Goal: Task Accomplishment & Management: Complete application form

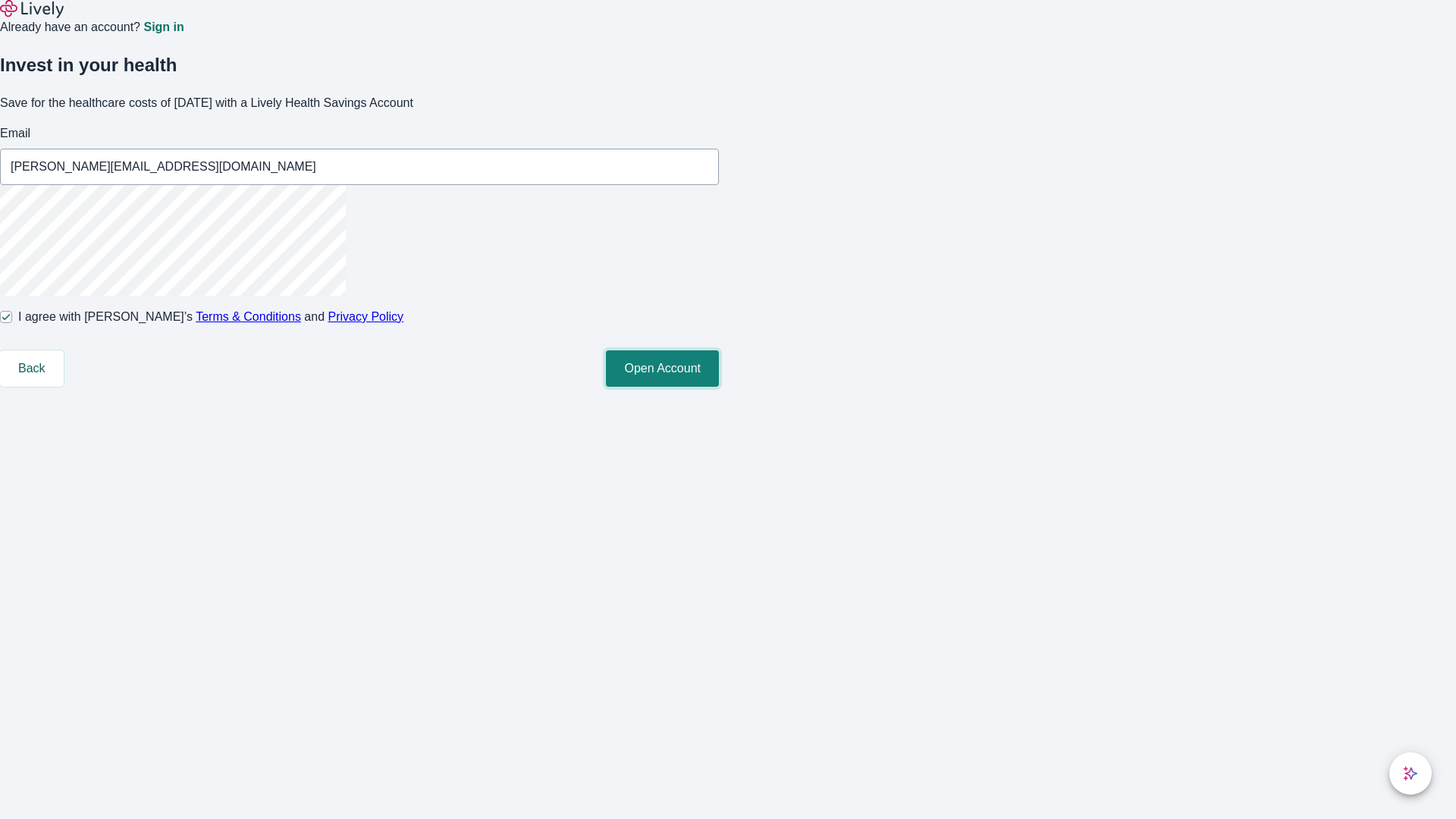
click at [719, 387] on button "Open Account" at bounding box center [663, 369] width 113 height 36
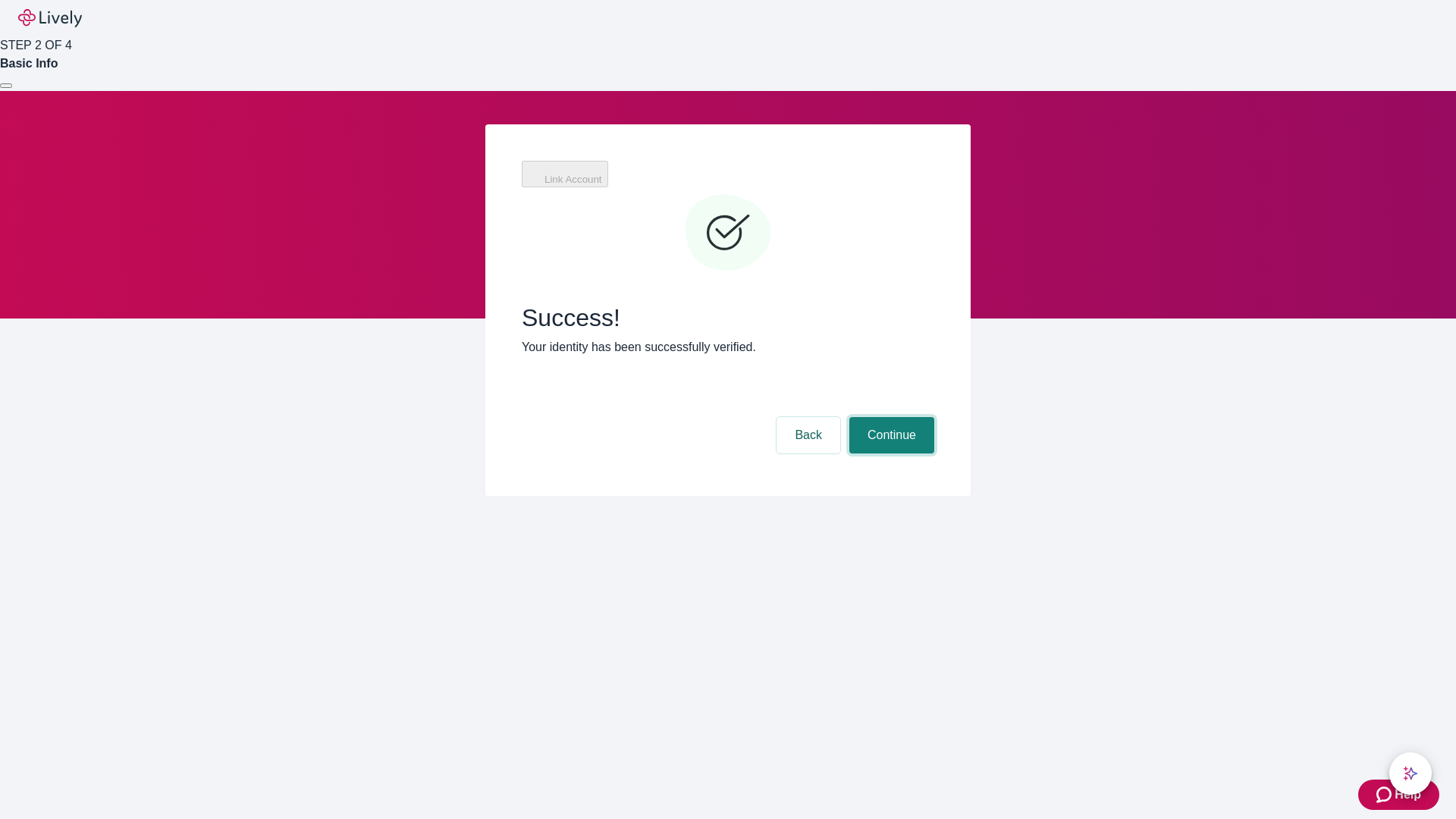
click at [889, 417] on button "Continue" at bounding box center [892, 435] width 85 height 36
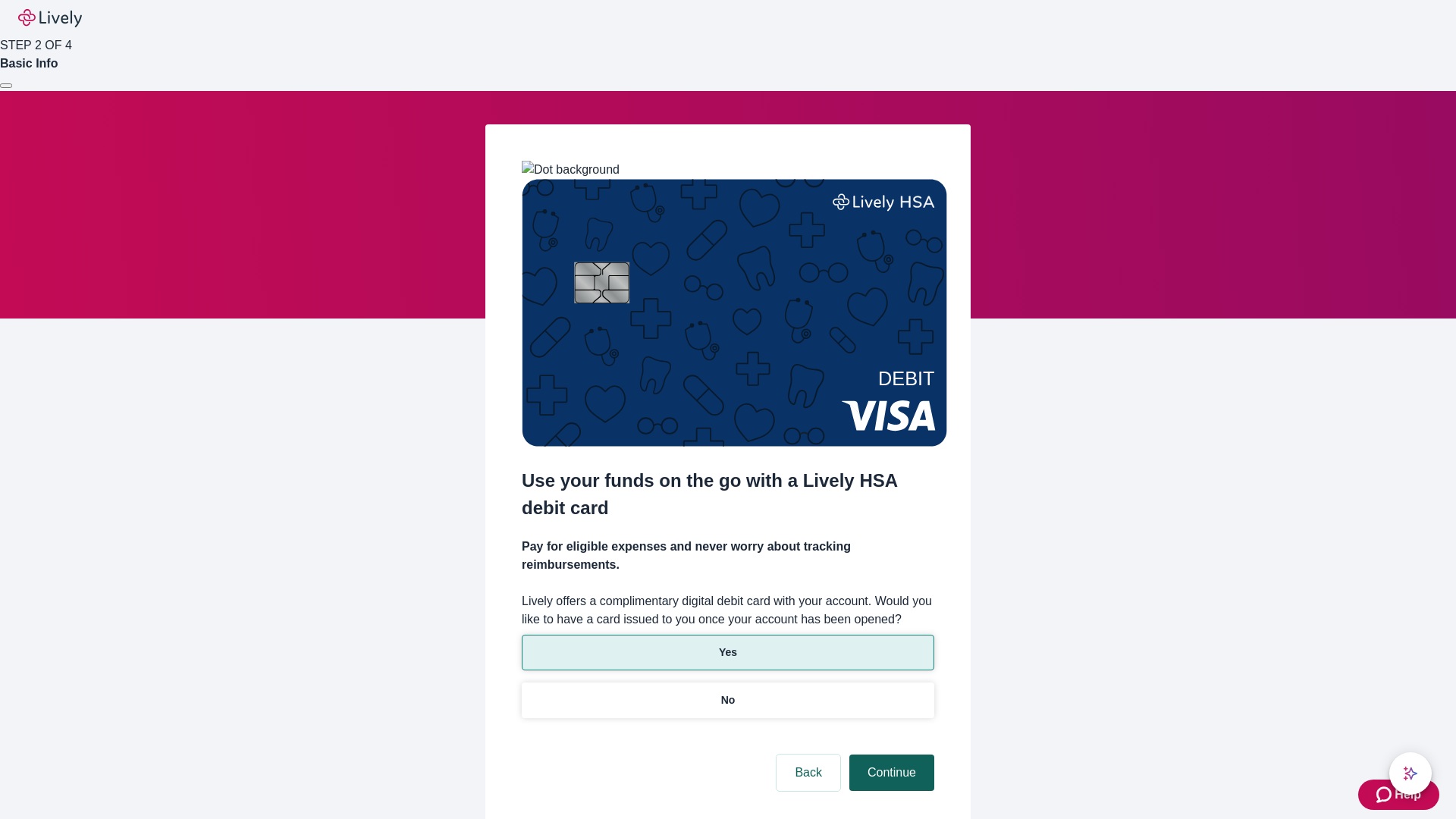
click at [727, 644] on p "Yes" at bounding box center [728, 652] width 19 height 16
click at [889, 755] on button "Continue" at bounding box center [892, 772] width 85 height 36
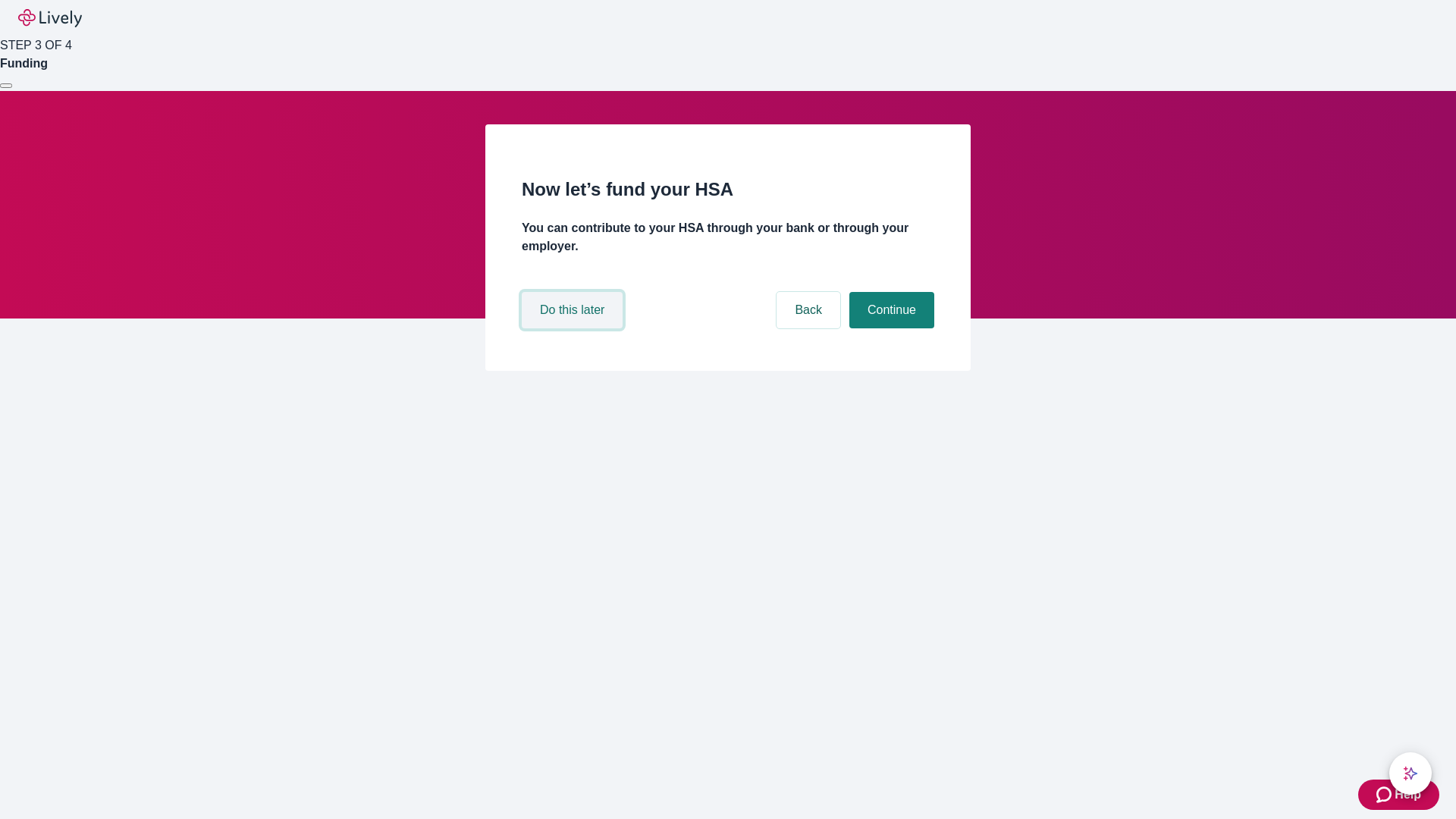
click at [574, 329] on button "Do this later" at bounding box center [572, 309] width 100 height 36
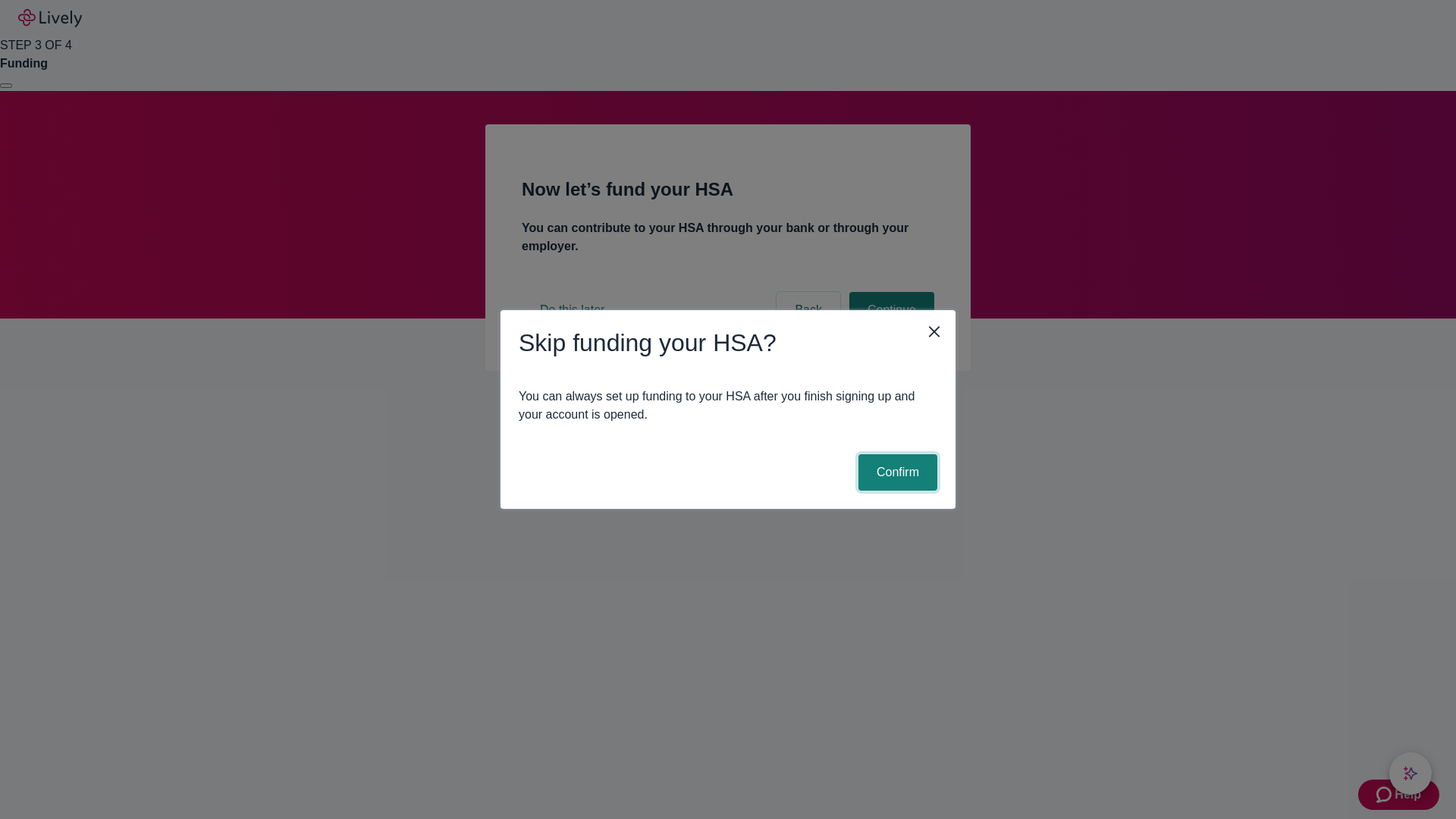
click at [895, 473] on button "Confirm" at bounding box center [897, 472] width 78 height 36
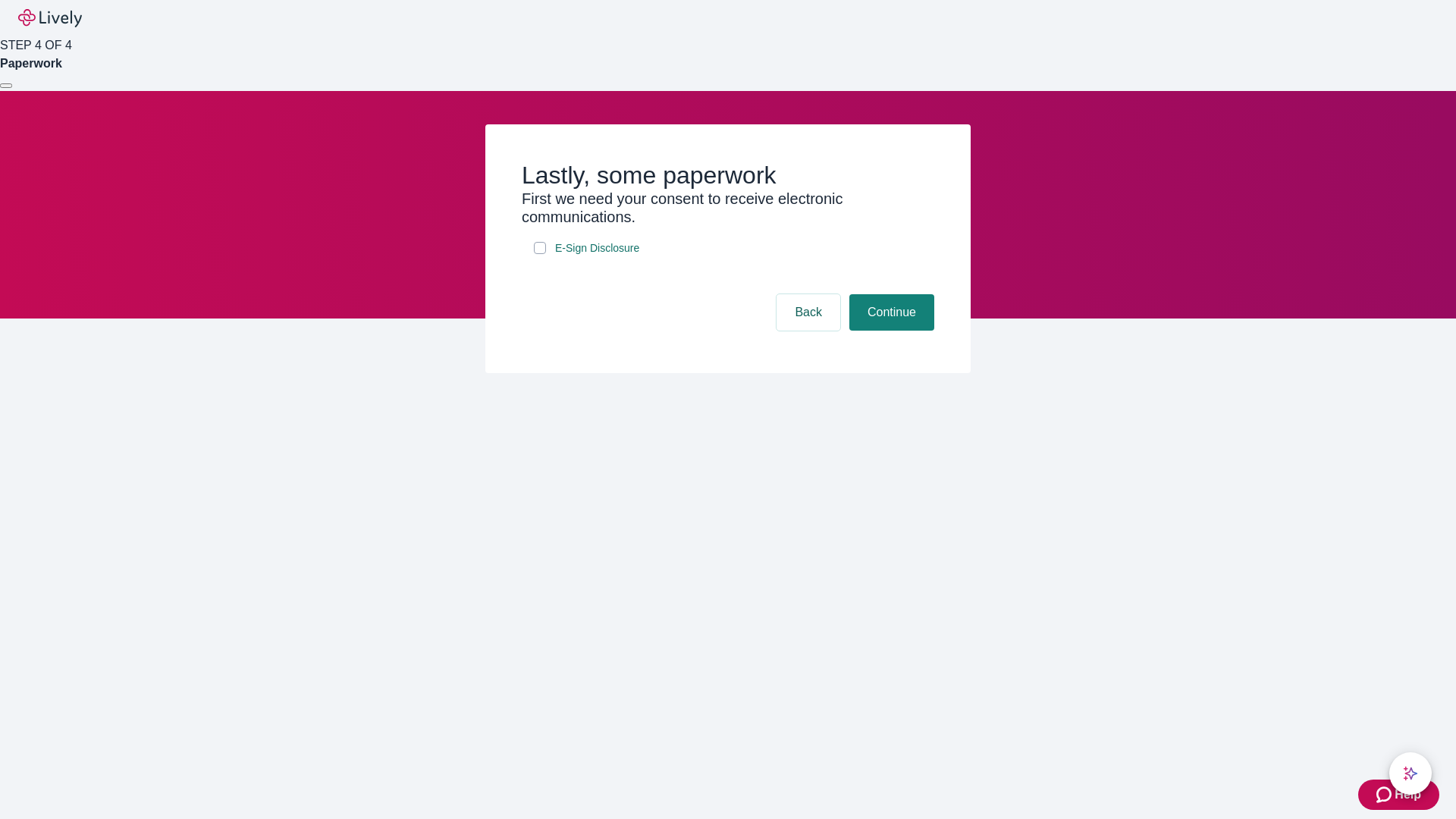
click at [540, 254] on input "E-Sign Disclosure" at bounding box center [540, 248] width 12 height 12
checkbox input "true"
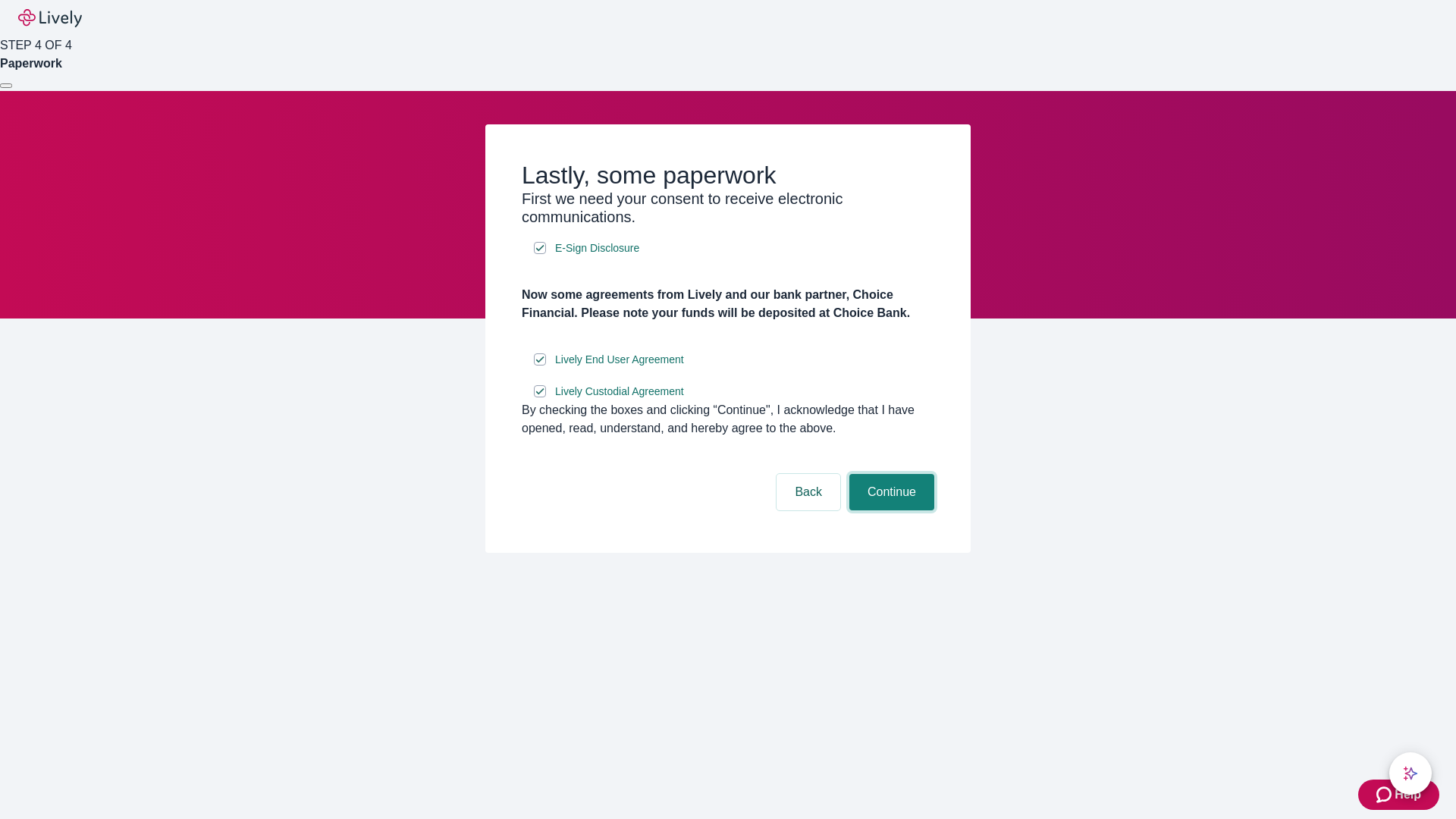
click at [889, 510] on button "Continue" at bounding box center [892, 492] width 85 height 36
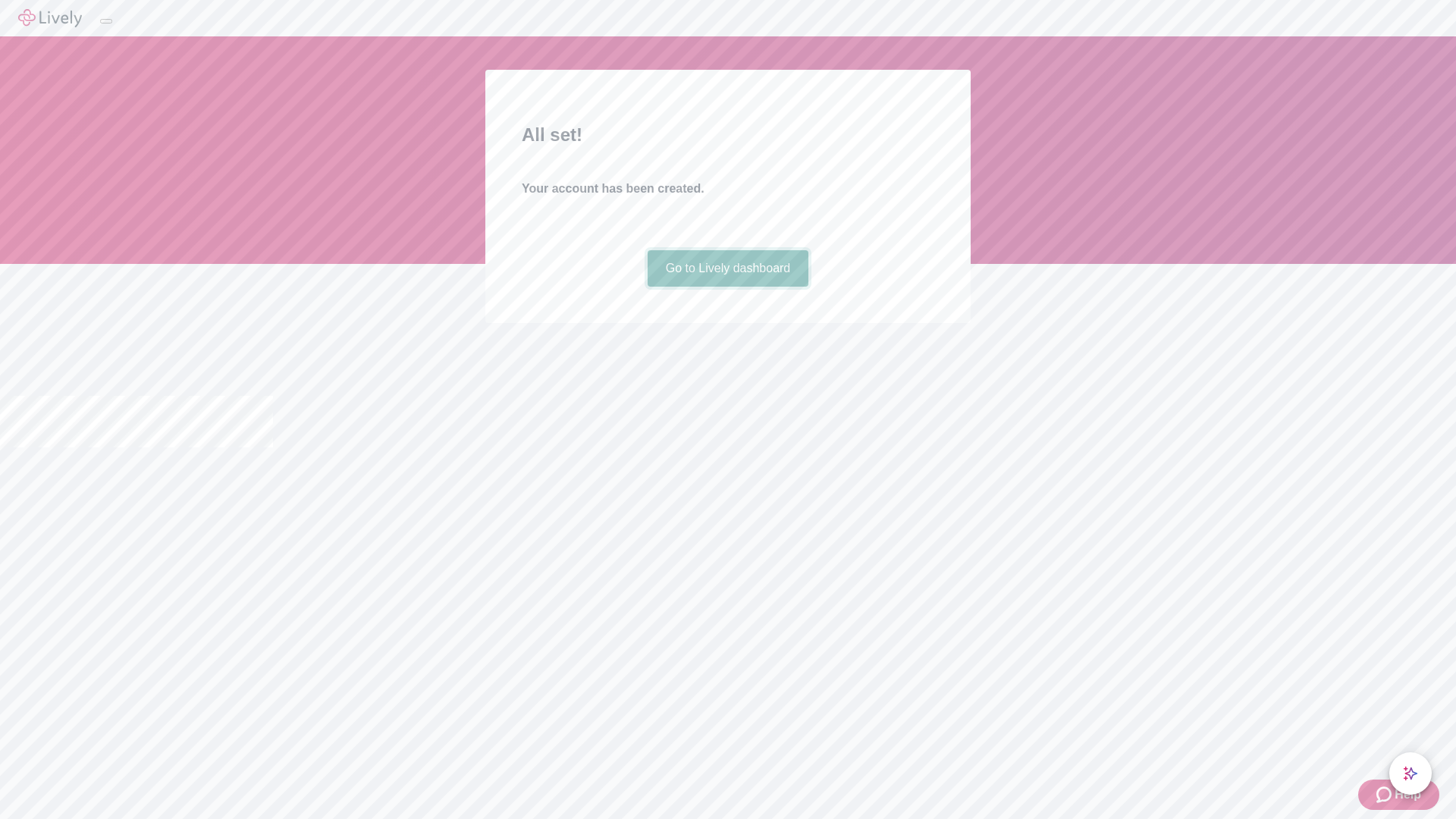
click at [727, 287] on link "Go to Lively dashboard" at bounding box center [728, 268] width 161 height 36
